Goal: Task Accomplishment & Management: Manage account settings

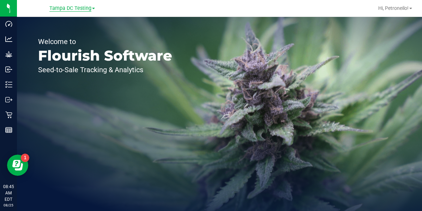
click at [88, 8] on span "Tampa DC Testing" at bounding box center [70, 8] width 42 height 6
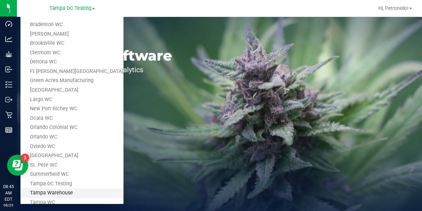
click at [53, 192] on link "Tampa Warehouse" at bounding box center [71, 194] width 103 height 10
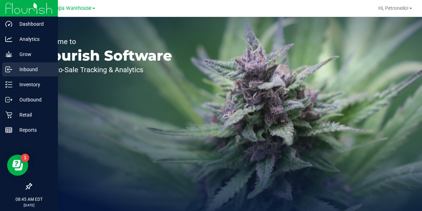
click at [29, 68] on p "Inbound" at bounding box center [33, 69] width 42 height 8
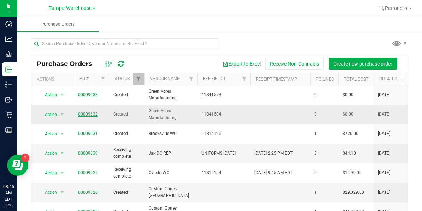
click at [85, 112] on link "00009632" at bounding box center [88, 114] width 20 height 5
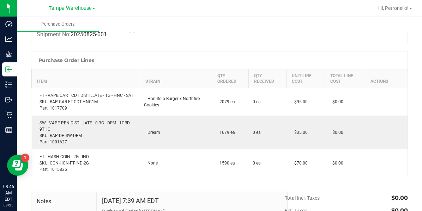
scroll to position [94, 0]
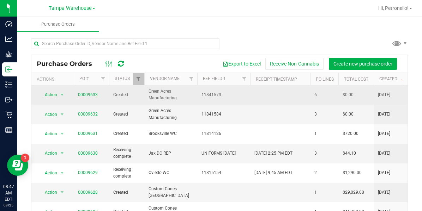
click at [86, 93] on link "00009633" at bounding box center [88, 94] width 20 height 5
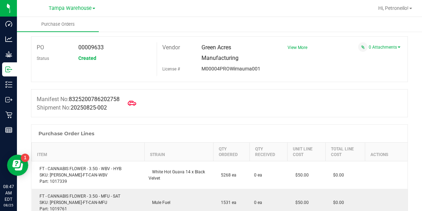
scroll to position [19, 0]
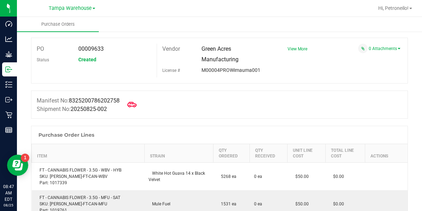
click at [136, 106] on icon at bounding box center [131, 104] width 9 height 5
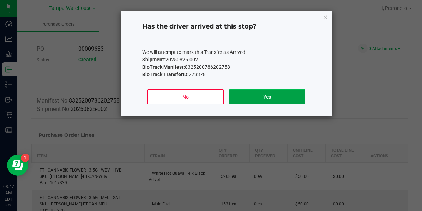
click at [240, 101] on button "Yes" at bounding box center [267, 97] width 76 height 15
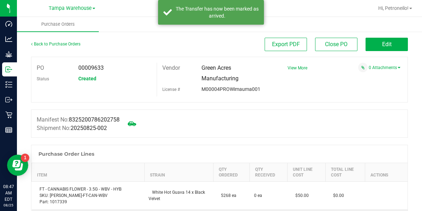
scroll to position [0, 0]
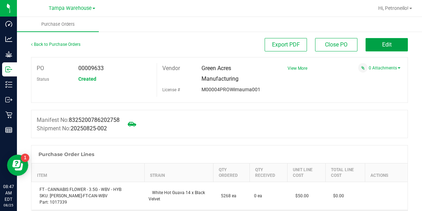
click at [374, 47] on button "Edit" at bounding box center [386, 44] width 42 height 13
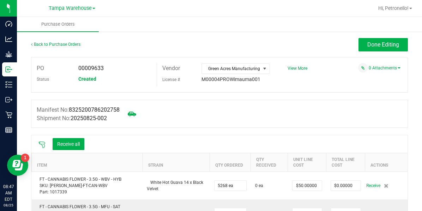
click at [40, 144] on icon at bounding box center [42, 145] width 6 height 6
